Goal: Task Accomplishment & Management: Manage account settings

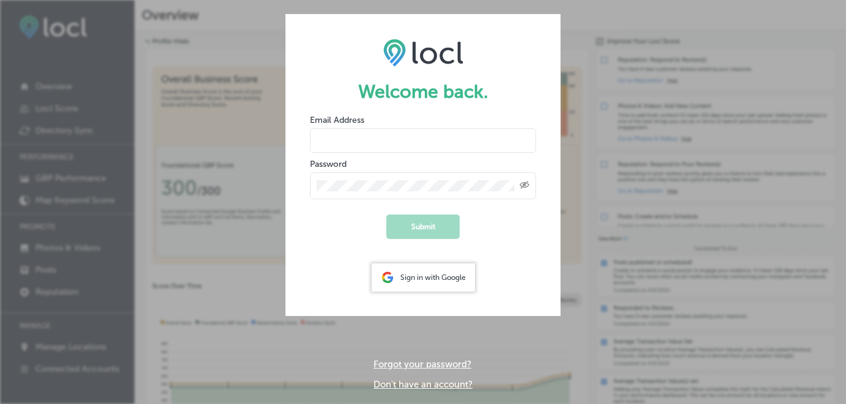
click at [373, 141] on input "email" at bounding box center [423, 140] width 226 height 24
type input "i"
click at [426, 277] on div "Sign in with Google" at bounding box center [423, 277] width 103 height 28
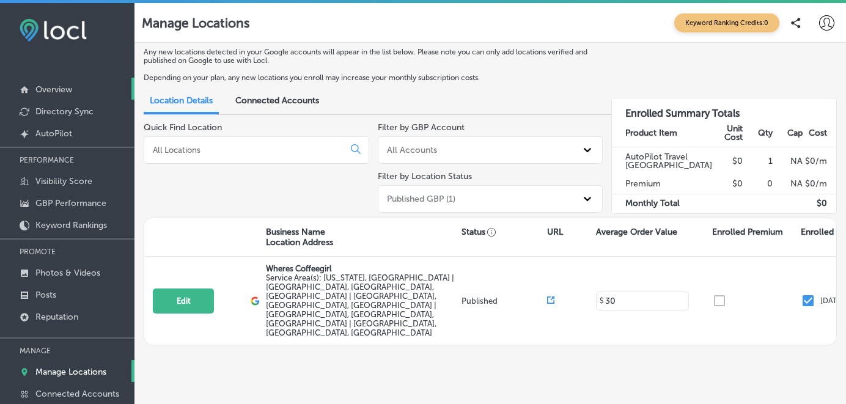
click at [44, 86] on p "Overview" at bounding box center [53, 89] width 37 height 10
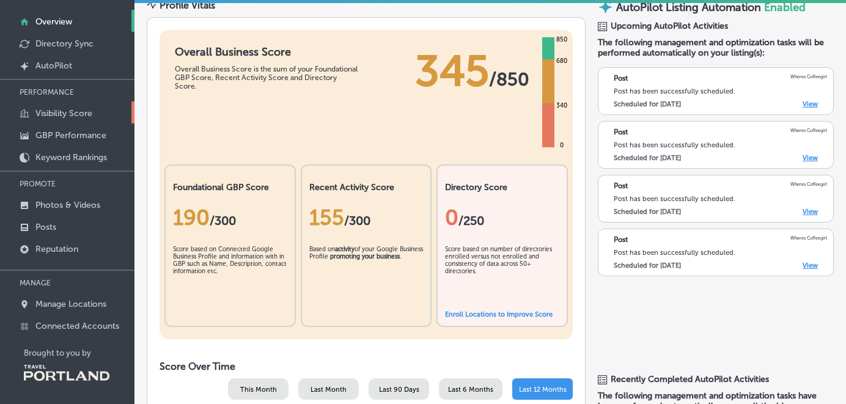
scroll to position [68, 0]
click at [51, 222] on p "Posts" at bounding box center [45, 226] width 21 height 10
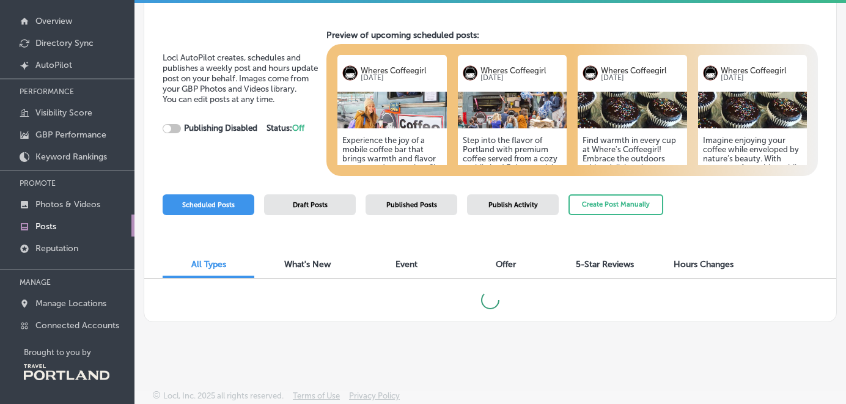
checkbox input "true"
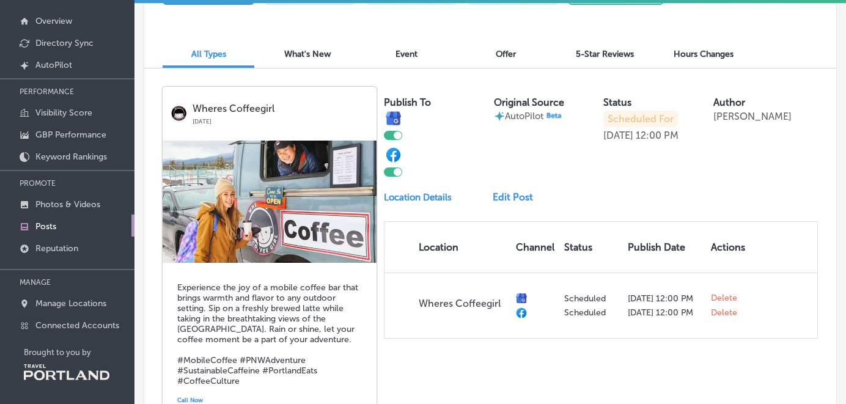
scroll to position [216, 0]
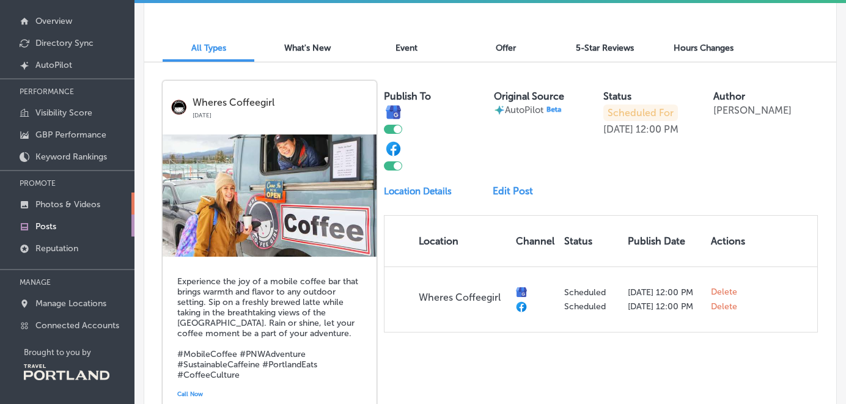
click at [42, 202] on p "Photos & Videos" at bounding box center [67, 204] width 65 height 10
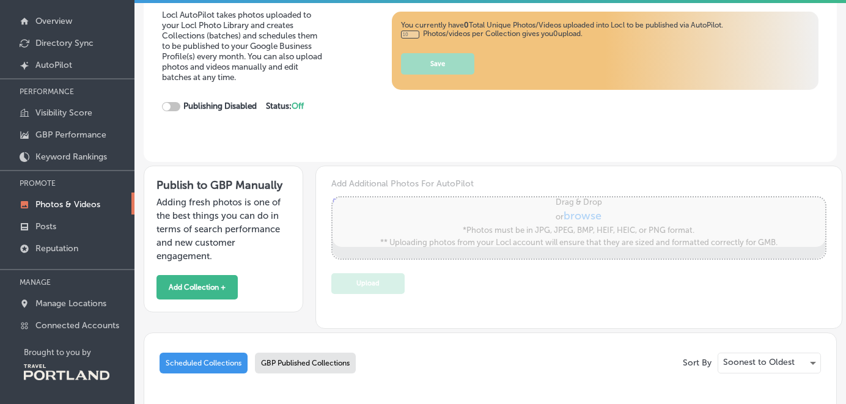
type input "0"
checkbox input "true"
type input "5"
